Goal: Transaction & Acquisition: Purchase product/service

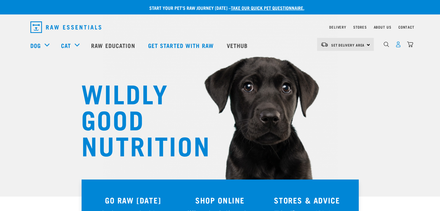
click at [399, 45] on img "dropdown navigation" at bounding box center [398, 44] width 6 height 6
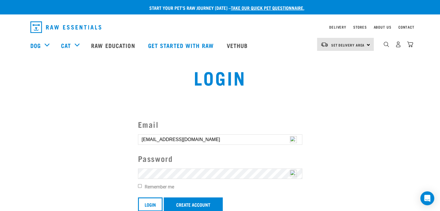
scroll to position [87, 0]
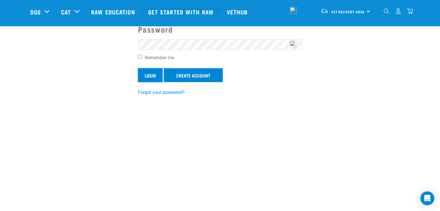
click at [150, 73] on input "Login" at bounding box center [150, 75] width 25 height 14
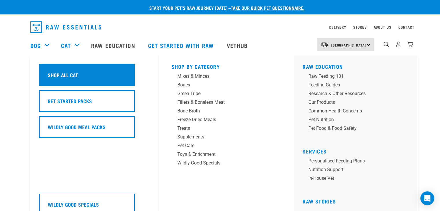
click at [84, 71] on div "Shop All Cat" at bounding box center [86, 75] width 95 height 22
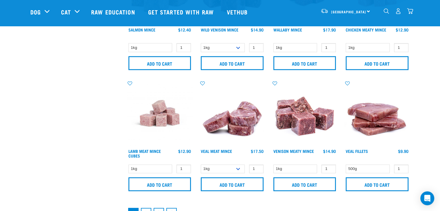
scroll to position [926, 0]
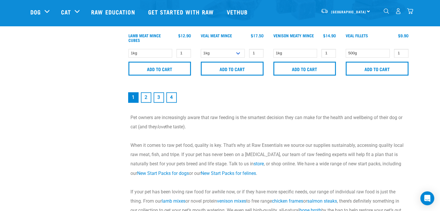
click at [145, 95] on link "2" at bounding box center [146, 97] width 10 height 10
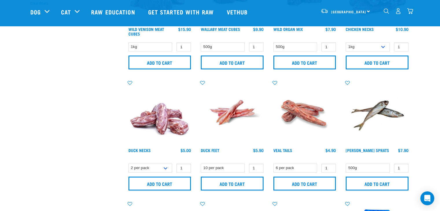
scroll to position [231, 0]
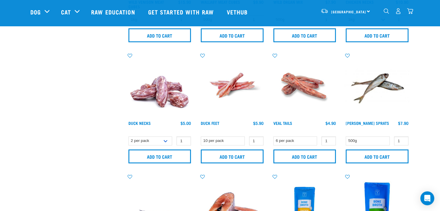
click at [385, 11] on img "dropdown navigation" at bounding box center [386, 10] width 5 height 5
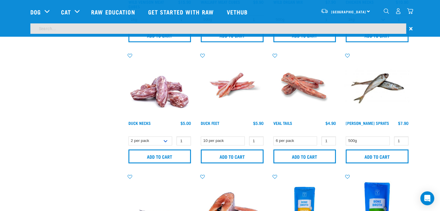
click at [151, 27] on input "search" at bounding box center [218, 28] width 376 height 10
click at [385, 11] on img "dropdown navigation" at bounding box center [386, 10] width 5 height 5
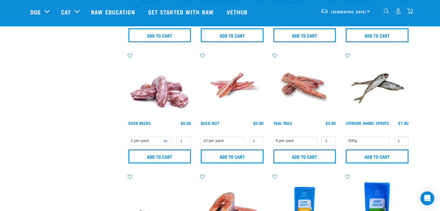
click at [385, 11] on img "dropdown navigation" at bounding box center [386, 10] width 5 height 5
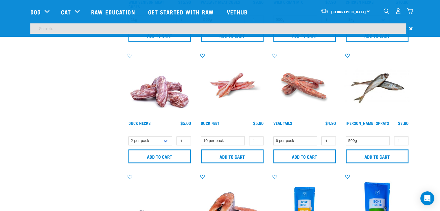
click at [42, 28] on input "search" at bounding box center [218, 28] width 376 height 10
type input "veal heart and tripe"
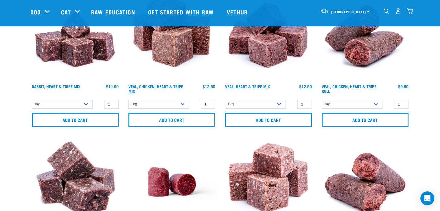
scroll to position [87, 0]
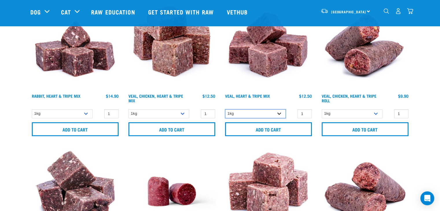
click at [279, 113] on select "1kg 3kg Bulk (10kg)" at bounding box center [255, 113] width 61 height 9
select select "755"
click at [225, 109] on select "1kg 3kg Bulk (10kg)" at bounding box center [255, 113] width 61 height 9
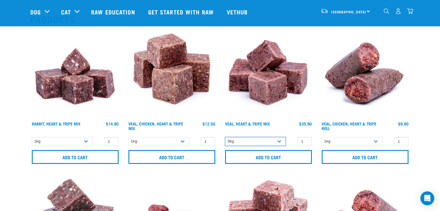
scroll to position [58, 0]
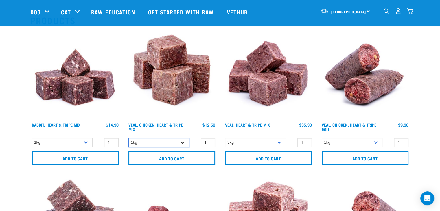
click at [181, 141] on select "1kg 3kg" at bounding box center [158, 142] width 61 height 9
select select "752"
click at [128, 138] on select "1kg 3kg" at bounding box center [158, 142] width 61 height 9
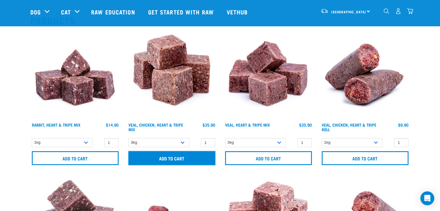
click at [177, 157] on input "Add to cart" at bounding box center [171, 158] width 87 height 14
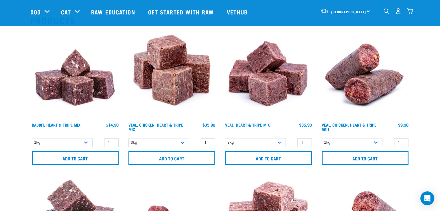
click at [410, 12] on img "dropdown navigation" at bounding box center [410, 11] width 6 height 6
click at [412, 12] on img "dropdown navigation" at bounding box center [410, 11] width 6 height 6
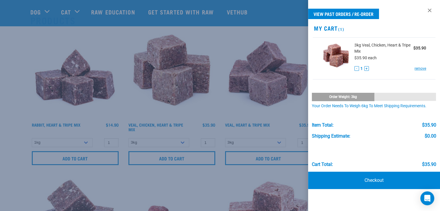
click at [238, 38] on div at bounding box center [220, 105] width 440 height 211
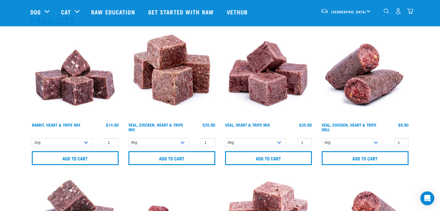
click at [411, 12] on img "dropdown navigation" at bounding box center [410, 11] width 6 height 6
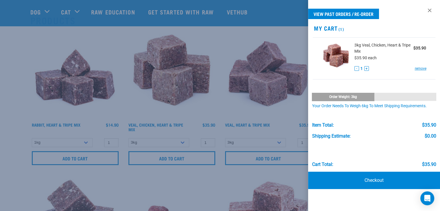
click at [236, 40] on div at bounding box center [220, 105] width 440 height 211
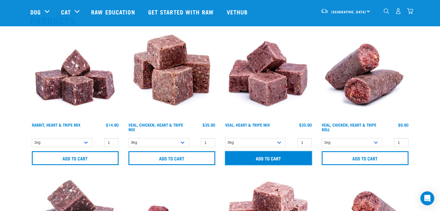
click at [277, 157] on input "Add to cart" at bounding box center [268, 158] width 87 height 14
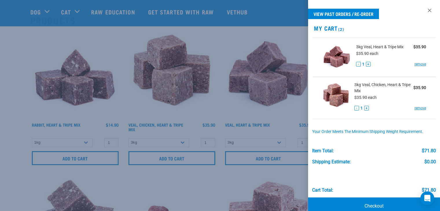
click at [412, 11] on div at bounding box center [220, 105] width 440 height 211
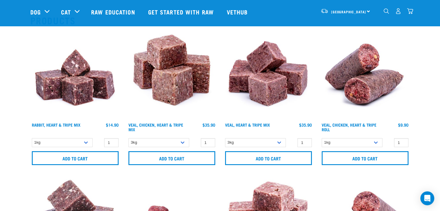
click at [409, 11] on img "dropdown navigation" at bounding box center [410, 11] width 6 height 6
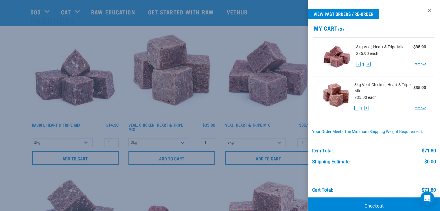
scroll to position [10, 0]
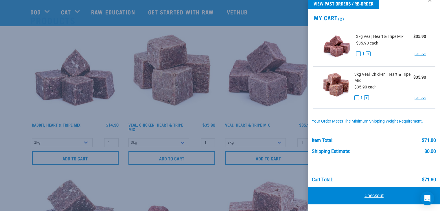
click at [375, 194] on link "Checkout" at bounding box center [374, 195] width 132 height 17
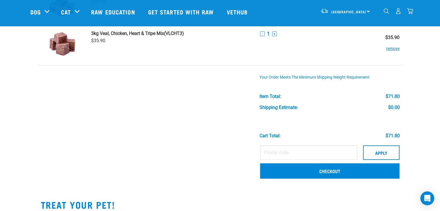
scroll to position [87, 0]
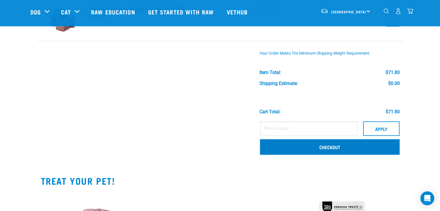
click at [327, 144] on link "Checkout" at bounding box center [329, 146] width 139 height 15
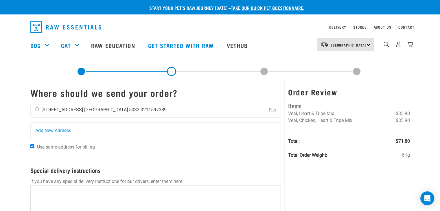
click at [37, 110] on input "radio" at bounding box center [37, 109] width 4 height 4
radio input "true"
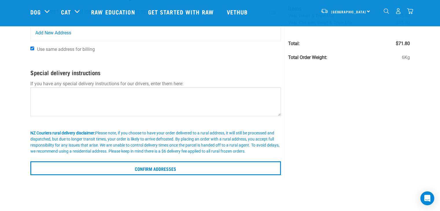
scroll to position [58, 0]
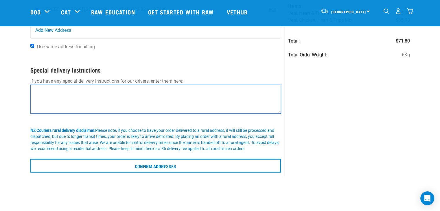
click at [44, 90] on textarea at bounding box center [155, 99] width 251 height 29
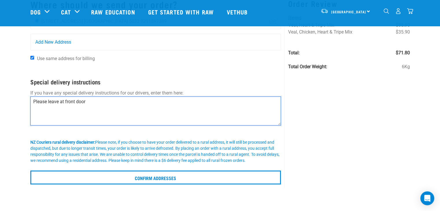
scroll to position [145, 0]
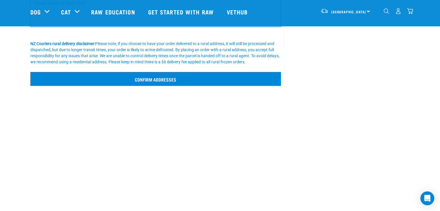
type textarea "Please leave at front door"
click at [173, 78] on input "Confirm addresses" at bounding box center [155, 79] width 251 height 14
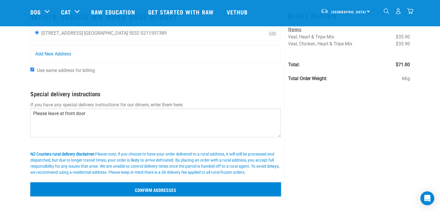
scroll to position [29, 0]
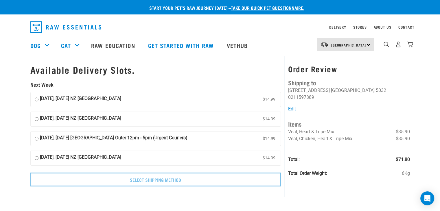
click at [36, 137] on input "[DATE], [DATE] [GEOGRAPHIC_DATA] Outer 12pm - 5pm (Urgent Couriers) $14.99" at bounding box center [37, 139] width 4 height 9
radio input "true"
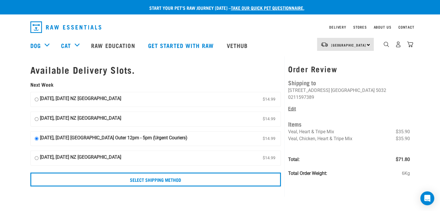
click at [291, 106] on link "Edit" at bounding box center [292, 108] width 8 height 5
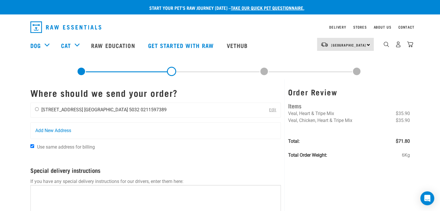
click at [94, 108] on li "Wellington 5032" at bounding box center [111, 109] width 55 height 5
click at [56, 129] on span "Add New Address" at bounding box center [53, 130] width 36 height 7
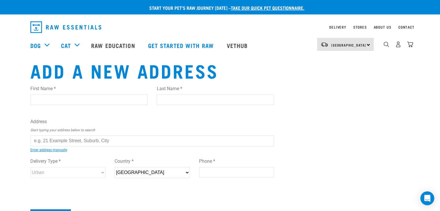
click at [36, 100] on input "First Name *" at bounding box center [88, 100] width 117 height 10
type input "[PERSON_NAME]"
type input "Rice"
type input "[STREET_ADDRESS]"
type input "Paraparaumu"
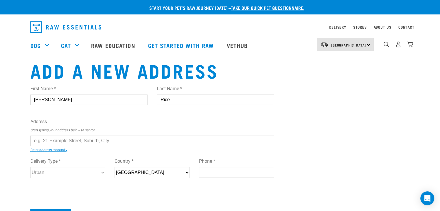
select select "WGN"
type input "5032"
type input "0211597389"
drag, startPoint x: 111, startPoint y: 141, endPoint x: 45, endPoint y: 135, distance: 66.3
click at [45, 135] on div "First Name * [PERSON_NAME] Last Name * Rice Address Start typing your address b…" at bounding box center [152, 137] width 244 height 113
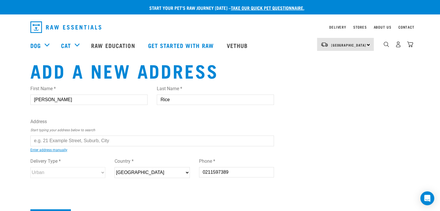
drag, startPoint x: 111, startPoint y: 140, endPoint x: 42, endPoint y: 133, distance: 69.7
click at [42, 133] on div "First Name * [PERSON_NAME] Last Name * Rice Address Start typing your address b…" at bounding box center [152, 137] width 244 height 113
click at [45, 138] on input "text" at bounding box center [152, 141] width 244 height 10
click at [37, 145] on ul "[STREET_ADDRESS][GEOGRAPHIC_DATA][STREET_ADDRESS] [STREET_ADDRESS][GEOGRAPHIC_D…" at bounding box center [37, 145] width 0 height 0
type input "[STREET_ADDRESS]"
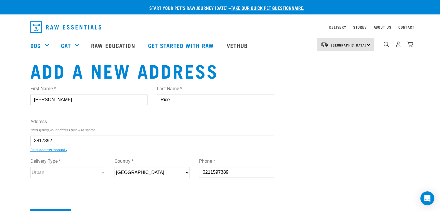
type input "[STREET_ADDRESS]"
type input "[GEOGRAPHIC_DATA]"
select select "WGN"
select select "Urban"
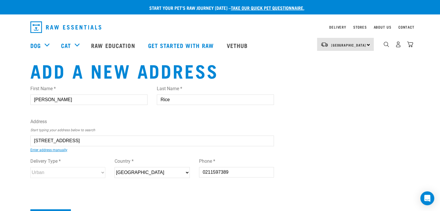
scroll to position [29, 0]
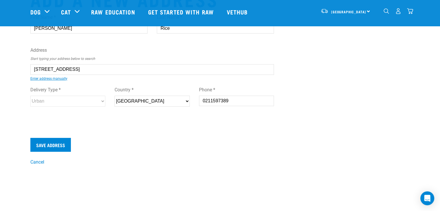
type input "[STREET_ADDRESS]"
click at [57, 141] on input "Save Address" at bounding box center [50, 145] width 41 height 14
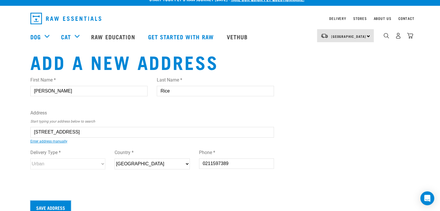
scroll to position [0, 0]
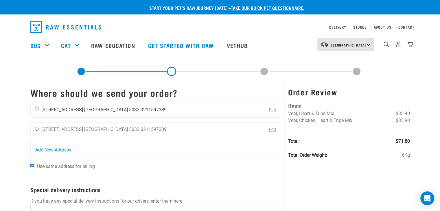
click at [37, 108] on input "radio" at bounding box center [37, 109] width 4 height 4
radio input "true"
click at [172, 71] on link at bounding box center [171, 71] width 9 height 9
click at [171, 71] on link at bounding box center [171, 71] width 9 height 9
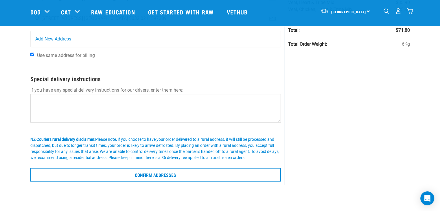
scroll to position [87, 0]
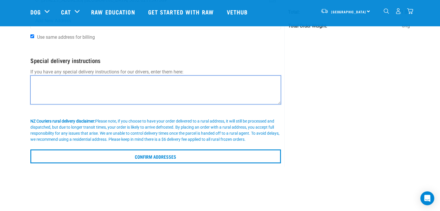
click at [50, 84] on textarea at bounding box center [155, 90] width 251 height 29
click at [34, 79] on textarea "pease leave at front door" at bounding box center [155, 90] width 251 height 29
click at [37, 78] on textarea "pease leave at front door" at bounding box center [155, 90] width 251 height 29
click at [35, 79] on textarea "pease leave at front door" at bounding box center [155, 90] width 251 height 29
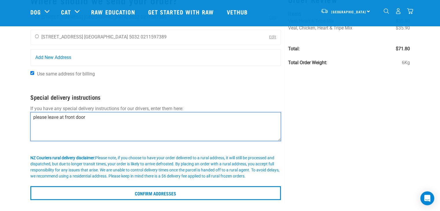
scroll to position [0, 0]
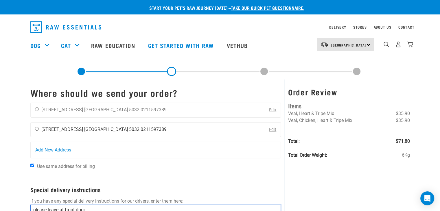
type textarea "please leave at front door"
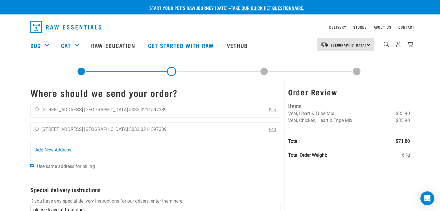
drag, startPoint x: 84, startPoint y: 128, endPoint x: 207, endPoint y: 139, distance: 123.2
click at [207, 139] on div "Chris Rice 117 Hillcrest Road Wellington 5032 0211597389 Edit Chris Rice 117 Hi…" at bounding box center [155, 131] width 251 height 56
click at [36, 109] on input "radio" at bounding box center [37, 109] width 4 height 4
radio input "true"
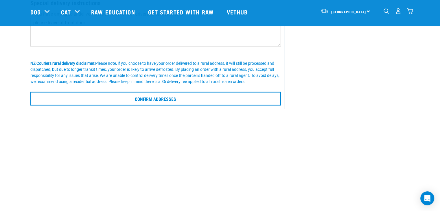
click at [30, 92] on input "Confirm addresses" at bounding box center [155, 99] width 251 height 14
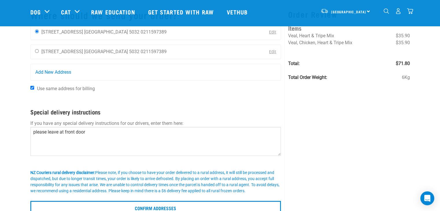
scroll to position [87, 0]
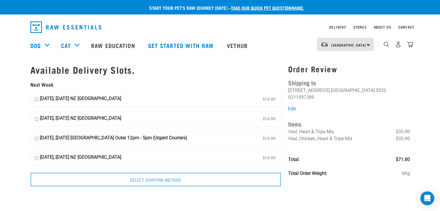
click at [35, 138] on input "[DATE], [DATE] [GEOGRAPHIC_DATA] Outer 12pm - 5pm (Urgent Couriers) $14.99" at bounding box center [37, 139] width 4 height 9
radio input "true"
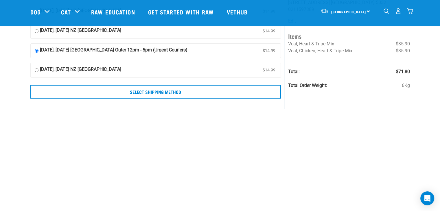
scroll to position [58, 0]
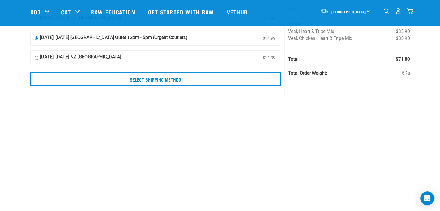
click at [30, 72] on input "Select Shipping Method" at bounding box center [155, 79] width 251 height 14
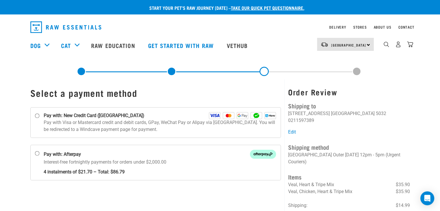
scroll to position [29, 0]
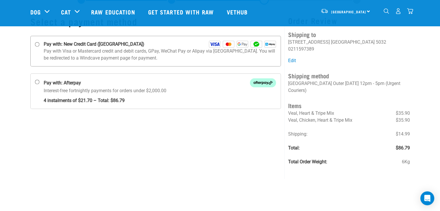
click at [37, 44] on input "Pay with: New Credit Card ([GEOGRAPHIC_DATA])" at bounding box center [37, 44] width 5 height 5
radio input "true"
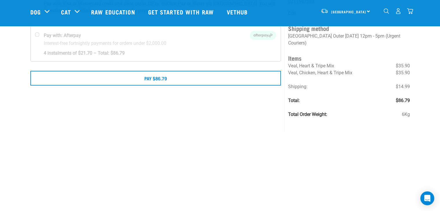
scroll to position [87, 0]
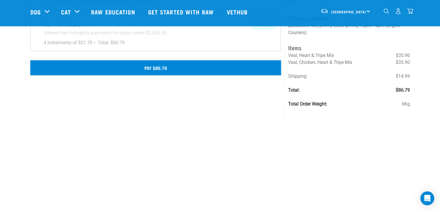
click at [236, 62] on button "Pay $86.79" at bounding box center [155, 67] width 251 height 14
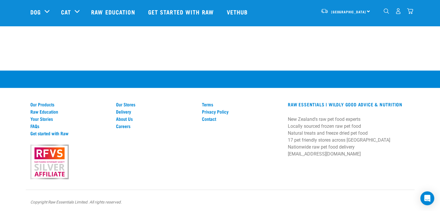
scroll to position [314, 0]
